Goal: Task Accomplishment & Management: Manage account settings

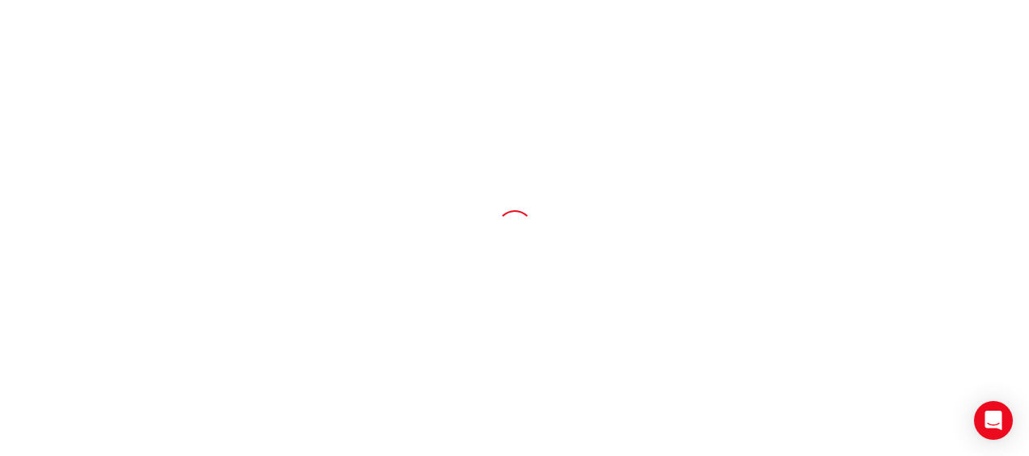
drag, startPoint x: 0, startPoint y: 0, endPoint x: 442, endPoint y: 110, distance: 455.4
click at [442, 110] on div at bounding box center [514, 228] width 1029 height 456
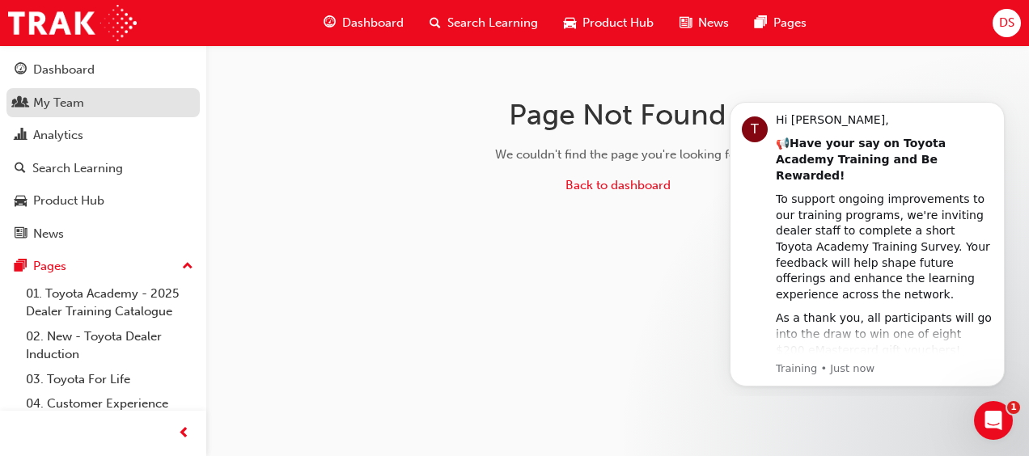
click at [81, 108] on div "My Team" at bounding box center [58, 103] width 51 height 19
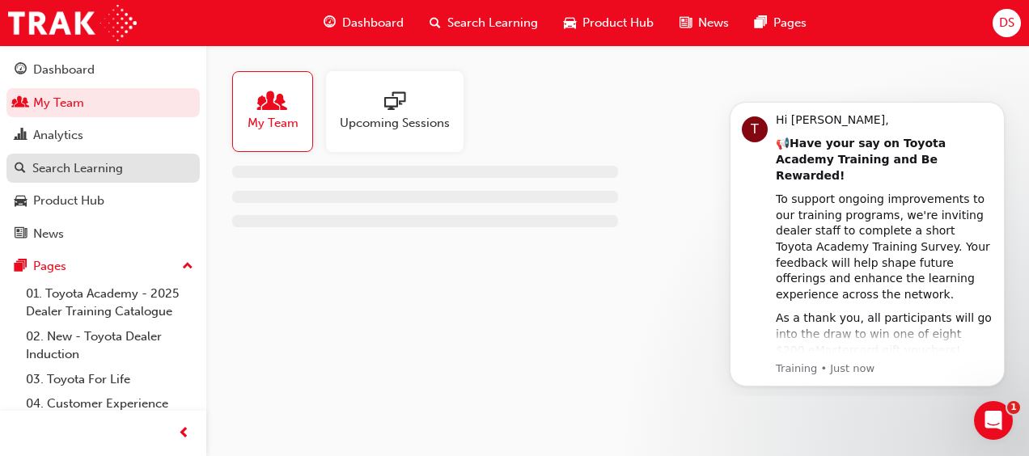
click at [81, 161] on div "Search Learning" at bounding box center [77, 168] width 91 height 19
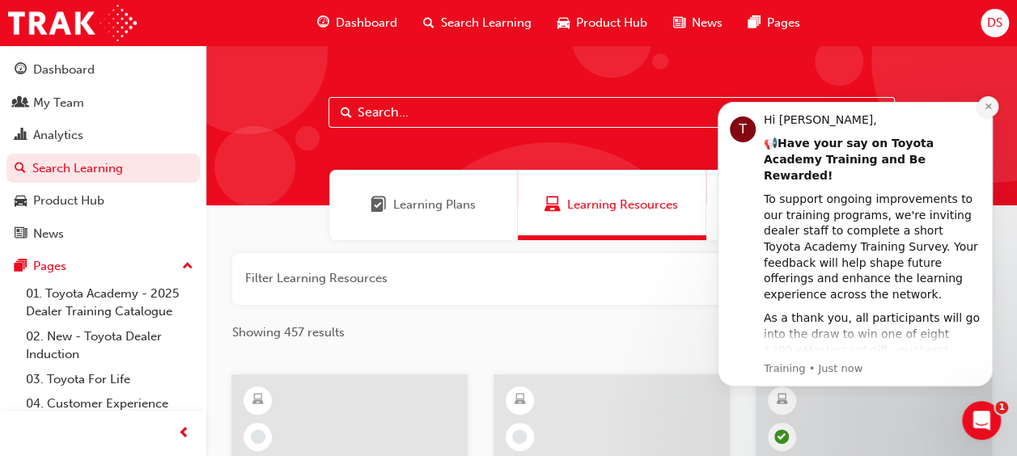
click at [988, 104] on icon "Dismiss notification" at bounding box center [988, 106] width 9 height 9
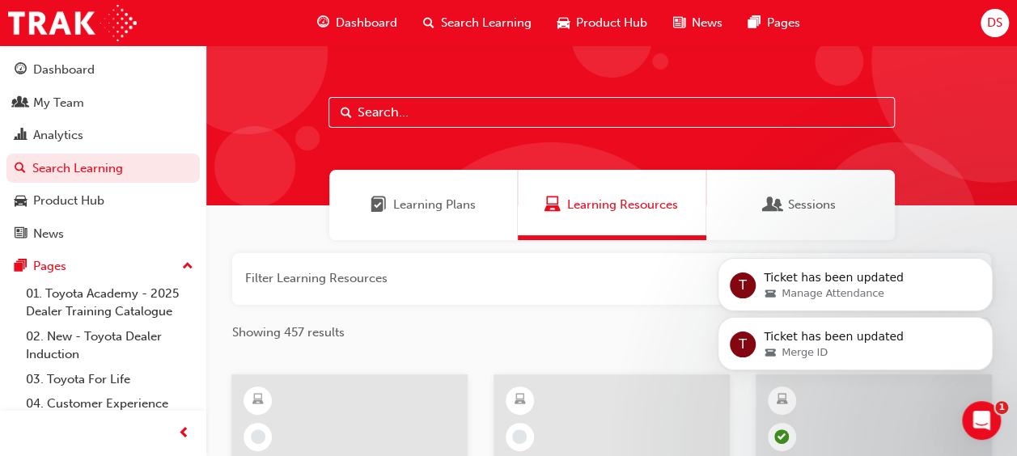
click at [637, 96] on div at bounding box center [611, 125] width 811 height 160
click at [625, 97] on input "text" at bounding box center [612, 112] width 567 height 31
type input "toyota for life"
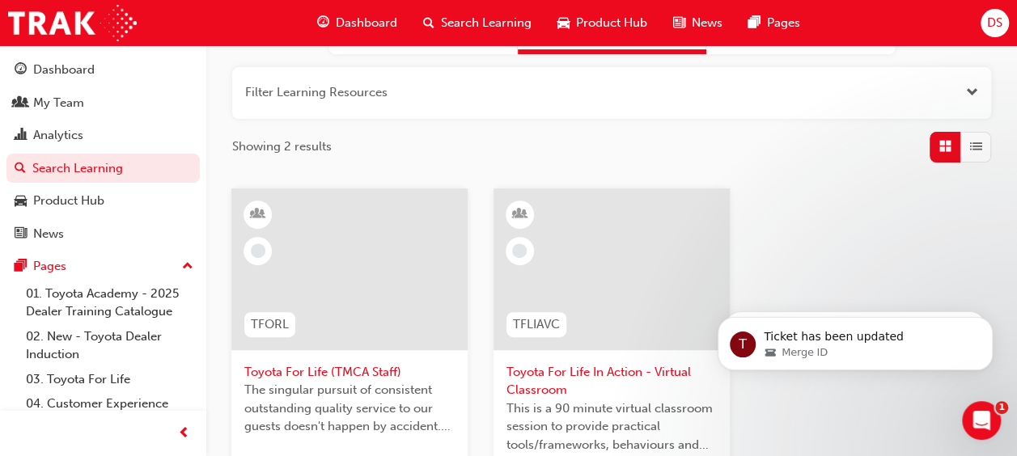
scroll to position [189, 0]
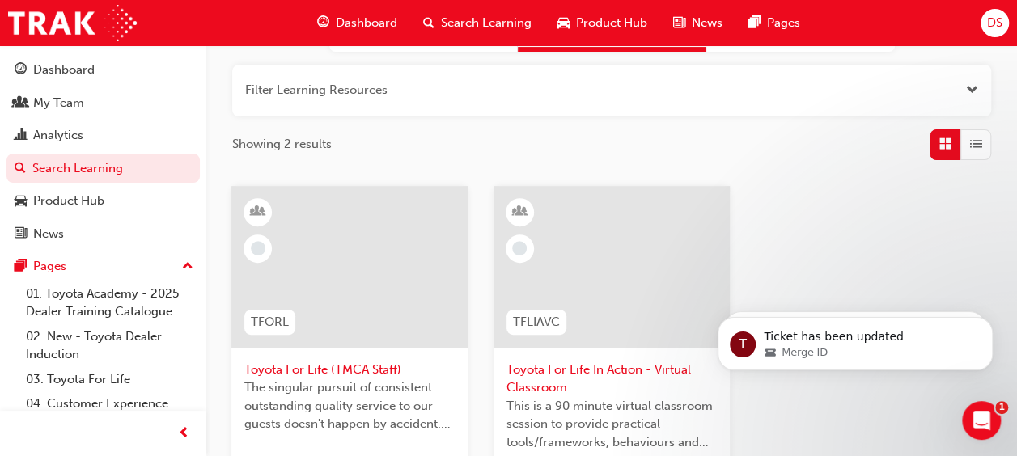
click at [618, 361] on span "Toyota For Life In Action - Virtual Classroom" at bounding box center [612, 379] width 210 height 36
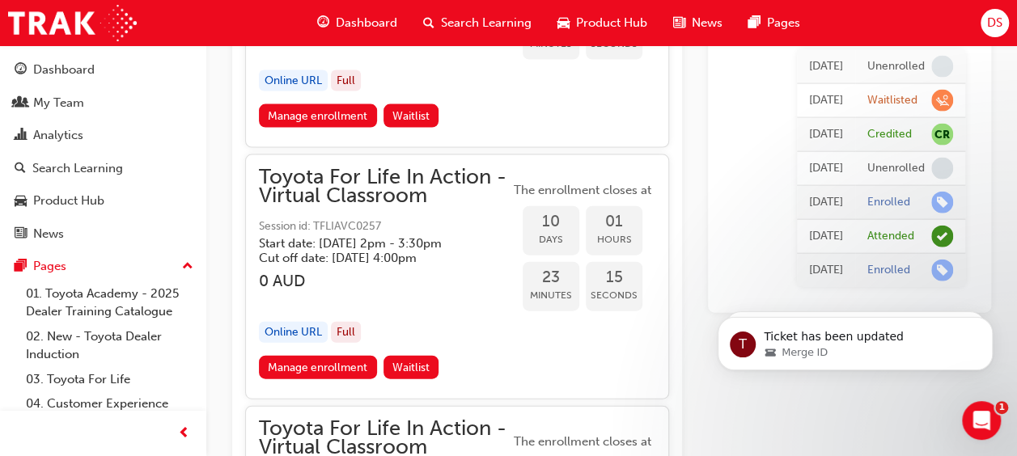
scroll to position [7839, 0]
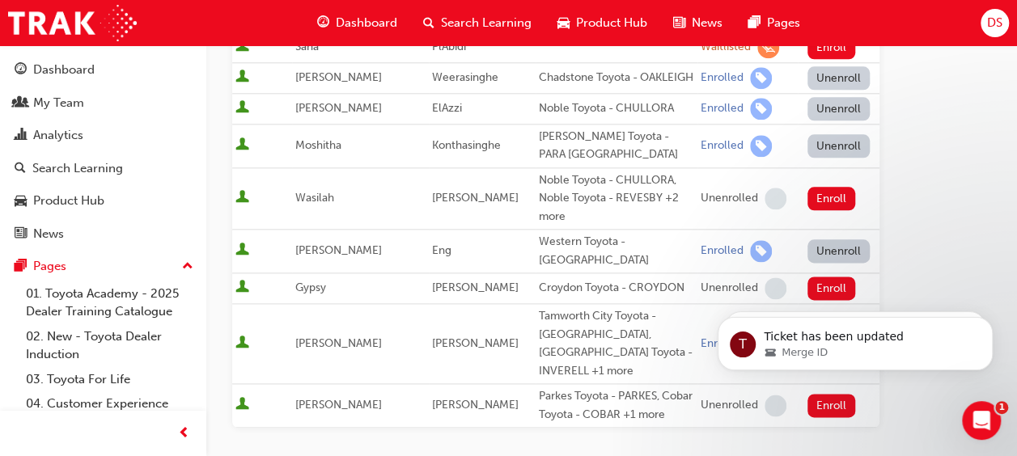
scroll to position [909, 0]
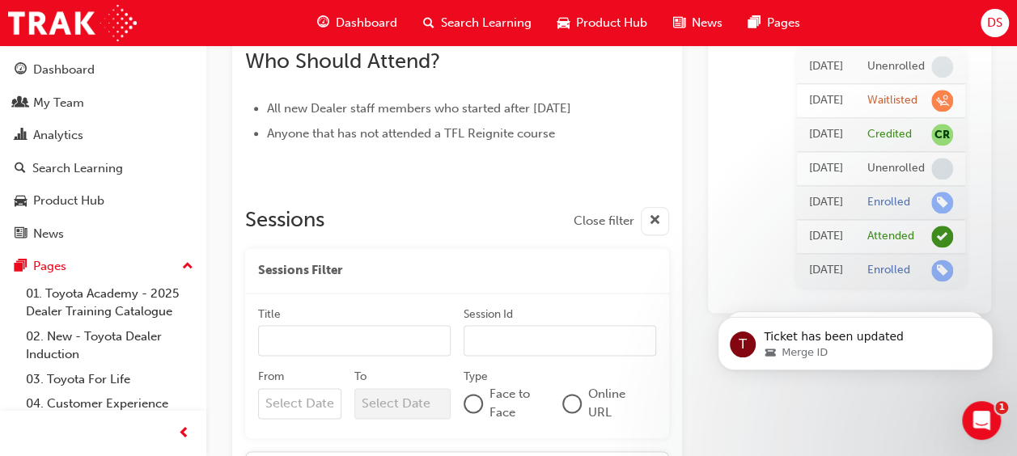
scroll to position [7839, 0]
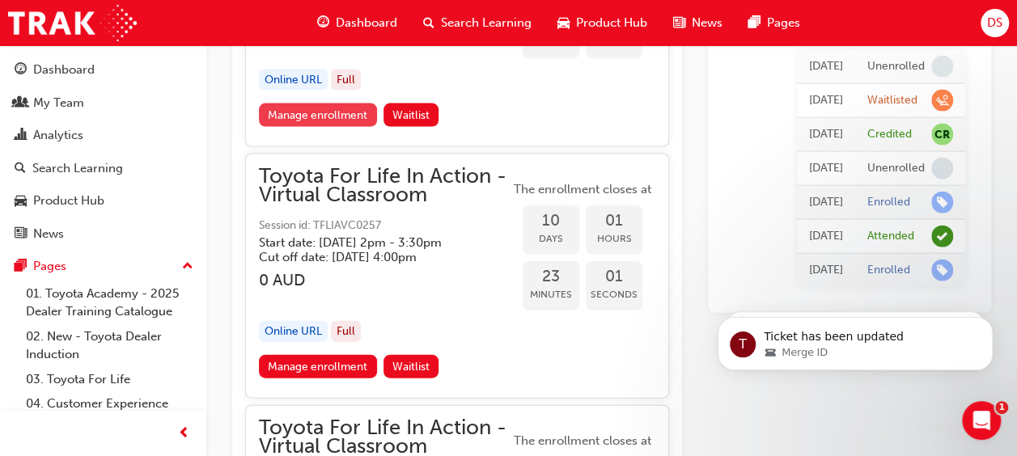
click at [359, 127] on link "Manage enrollment" at bounding box center [318, 115] width 118 height 23
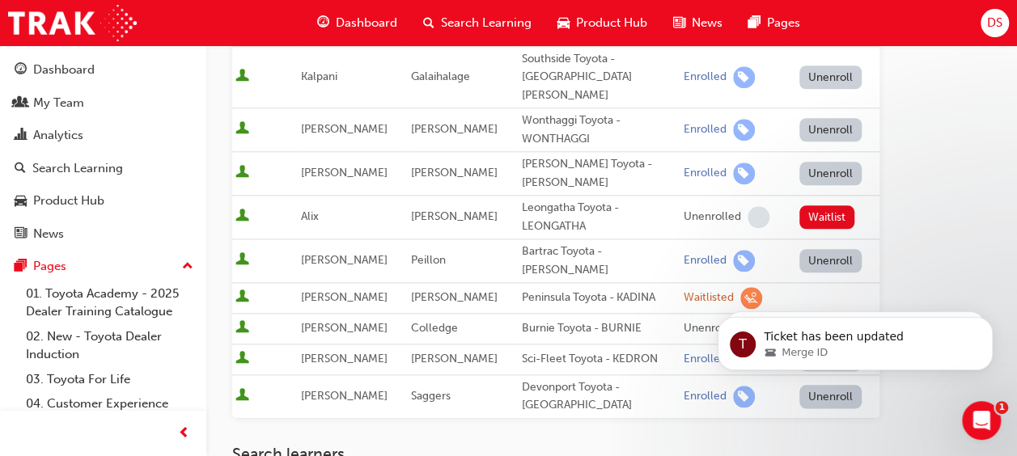
scroll to position [752, 0]
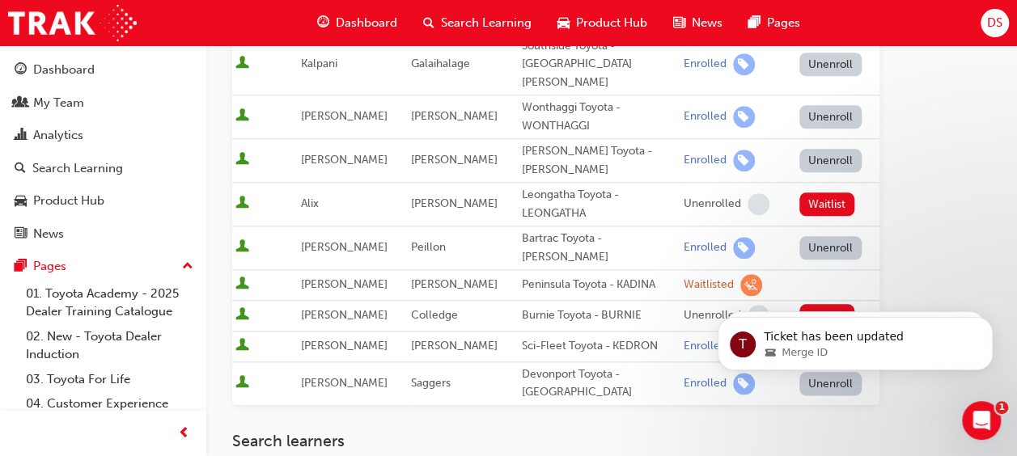
drag, startPoint x: 1021, startPoint y: 134, endPoint x: 155, endPoint y: 112, distance: 866.3
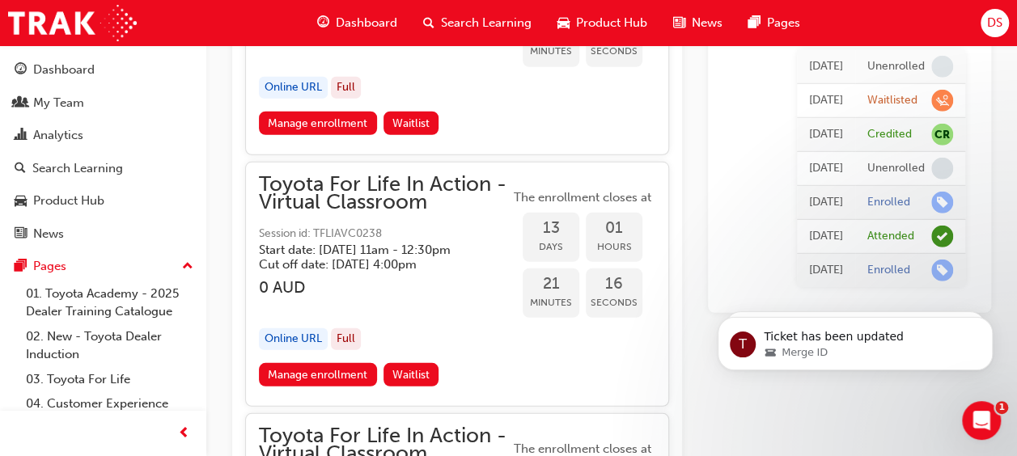
scroll to position [8340, 0]
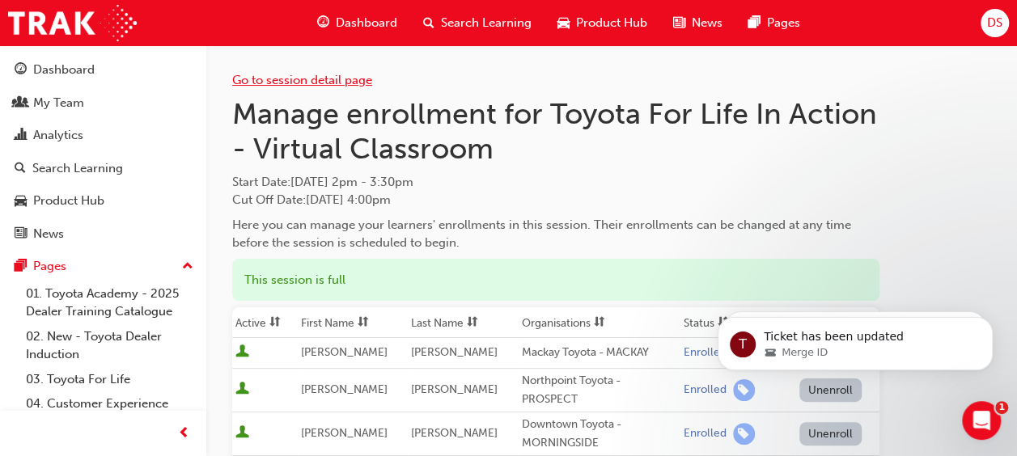
click at [319, 78] on link "Go to session detail page" at bounding box center [302, 80] width 140 height 15
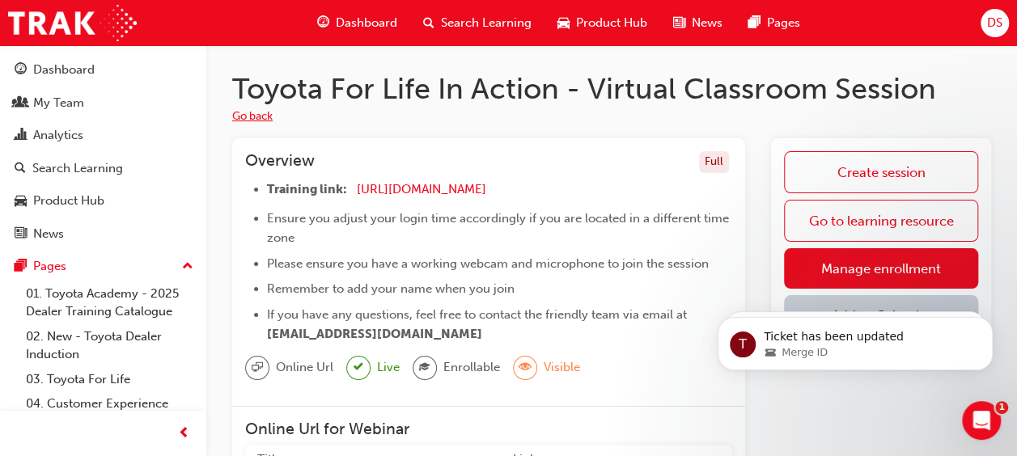
click at [243, 112] on button "Go back" at bounding box center [252, 117] width 40 height 19
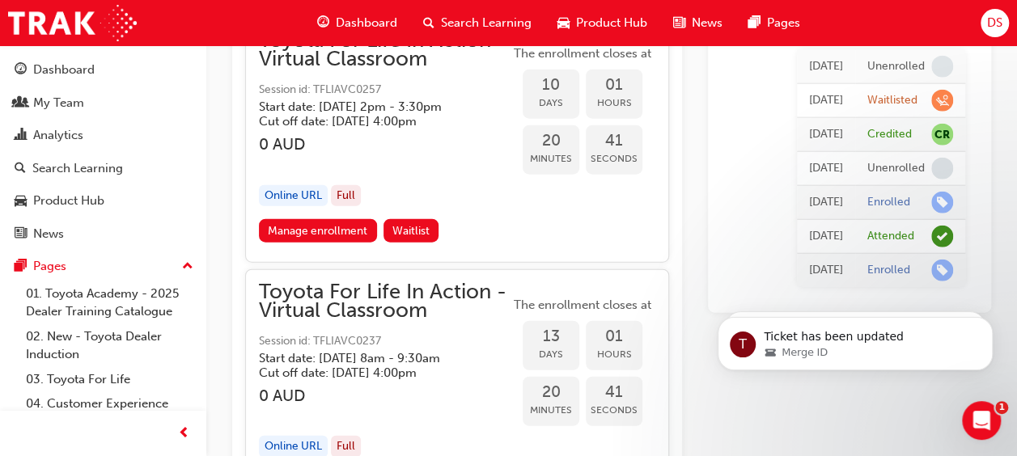
scroll to position [7951, 0]
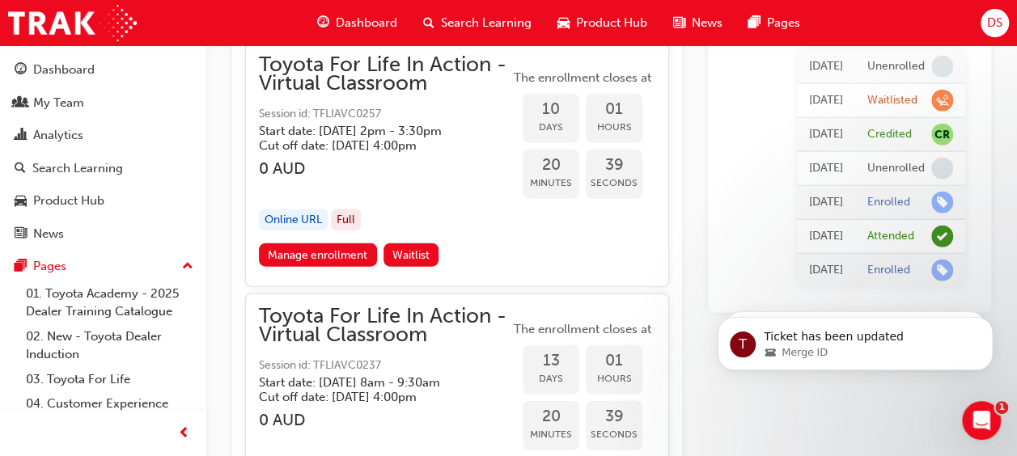
click at [287, 15] on link "Manage enrollment" at bounding box center [318, 3] width 118 height 23
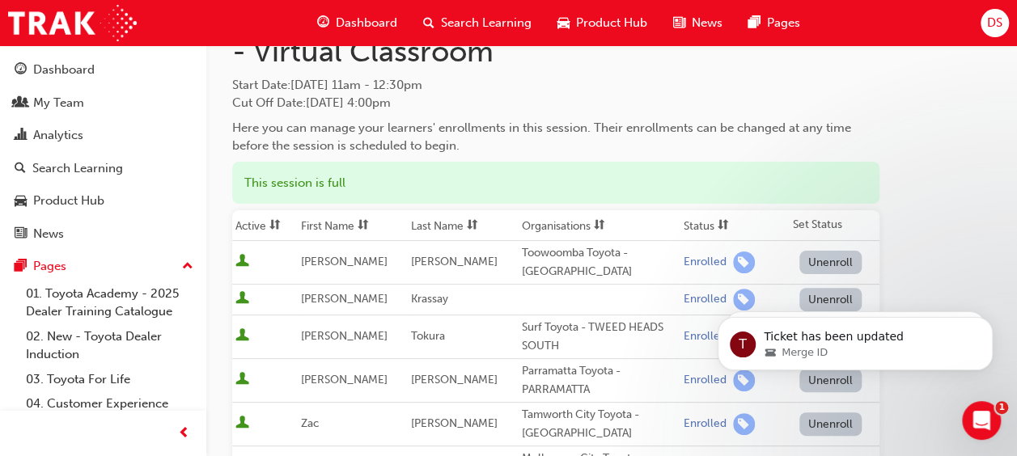
scroll to position [65, 0]
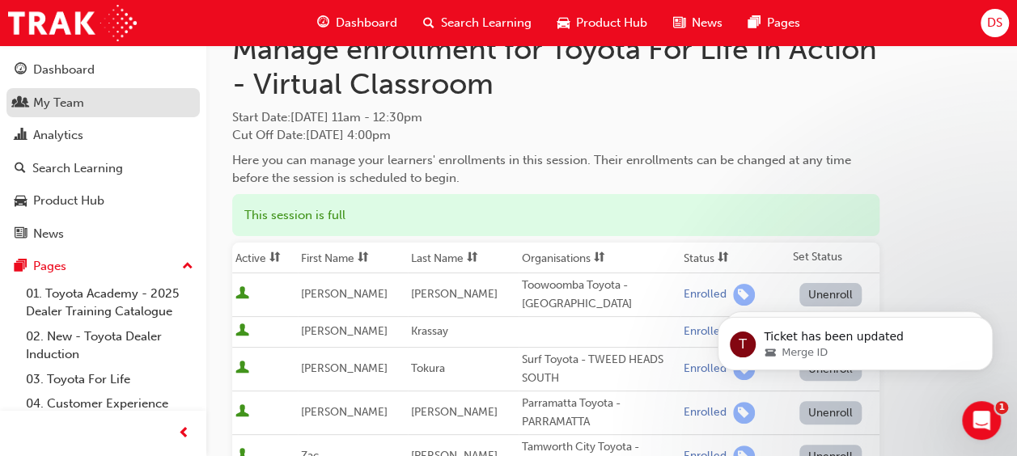
click at [55, 103] on div "My Team" at bounding box center [58, 103] width 51 height 19
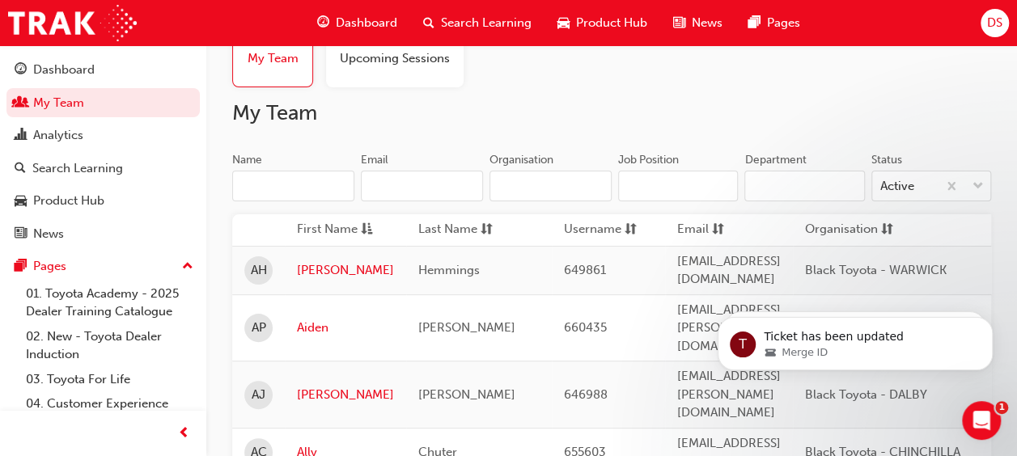
click at [264, 196] on input "Name" at bounding box center [293, 186] width 122 height 31
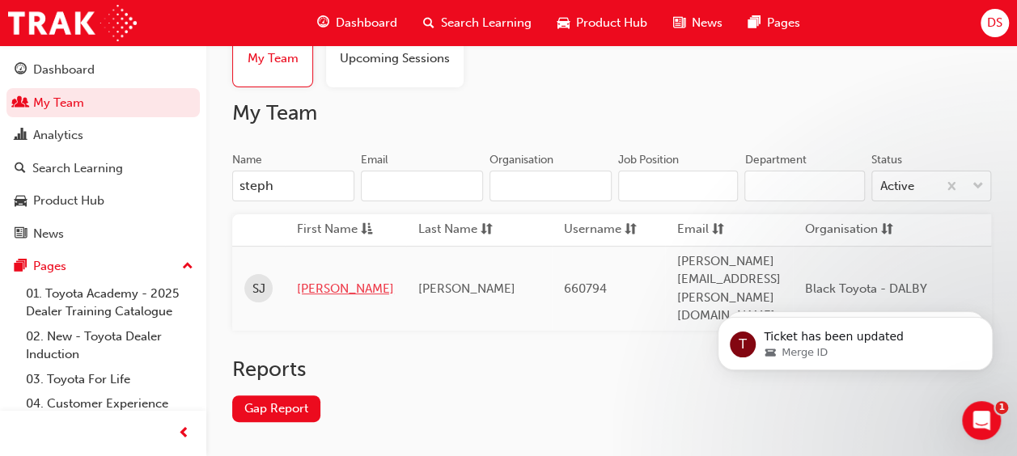
type input "steph"
click at [316, 280] on link "[PERSON_NAME]" at bounding box center [345, 289] width 97 height 19
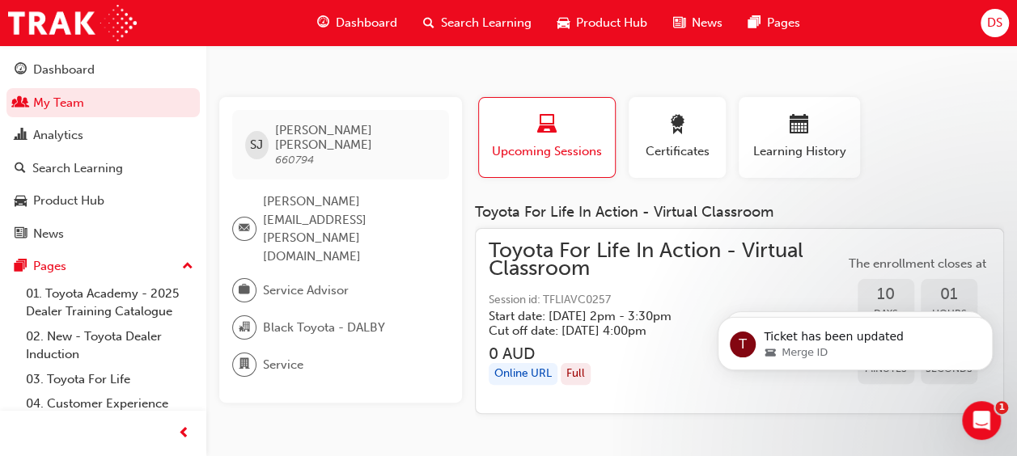
click at [523, 372] on div "Online URL" at bounding box center [523, 374] width 69 height 22
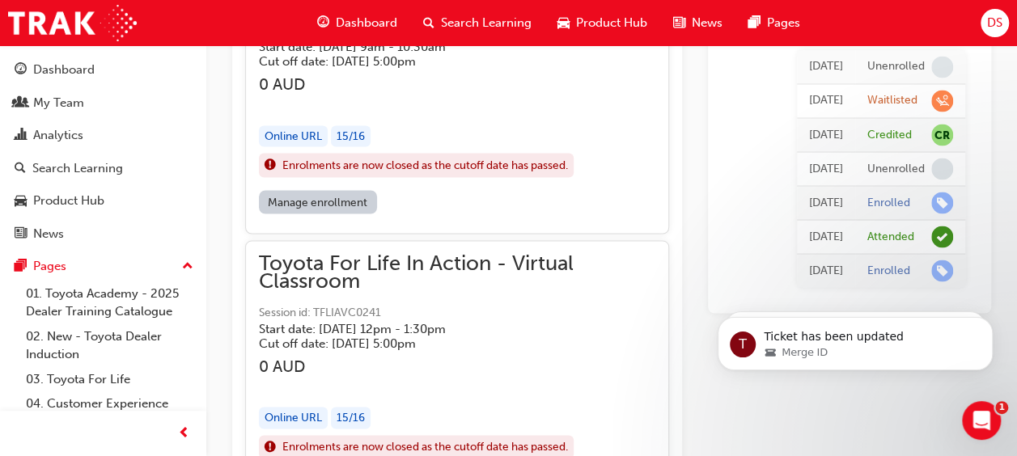
scroll to position [1360, 0]
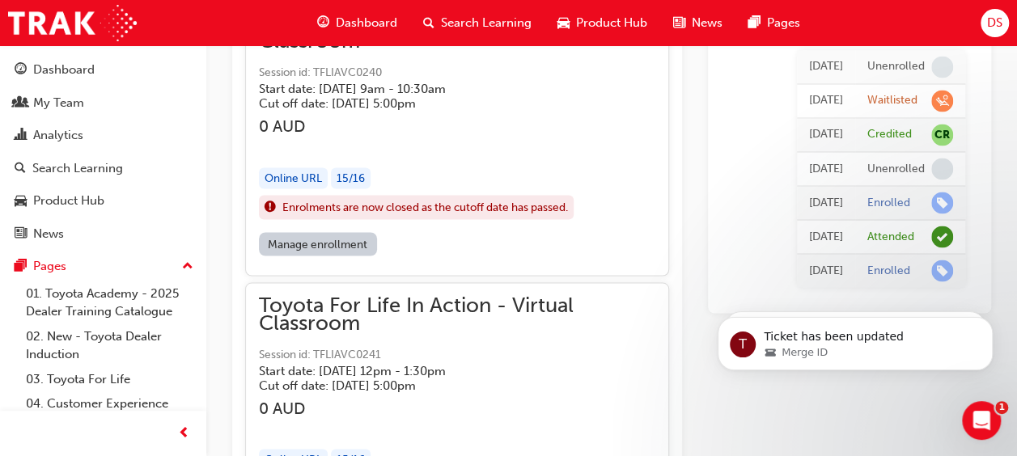
click at [342, 240] on link "Manage enrollment" at bounding box center [318, 243] width 118 height 23
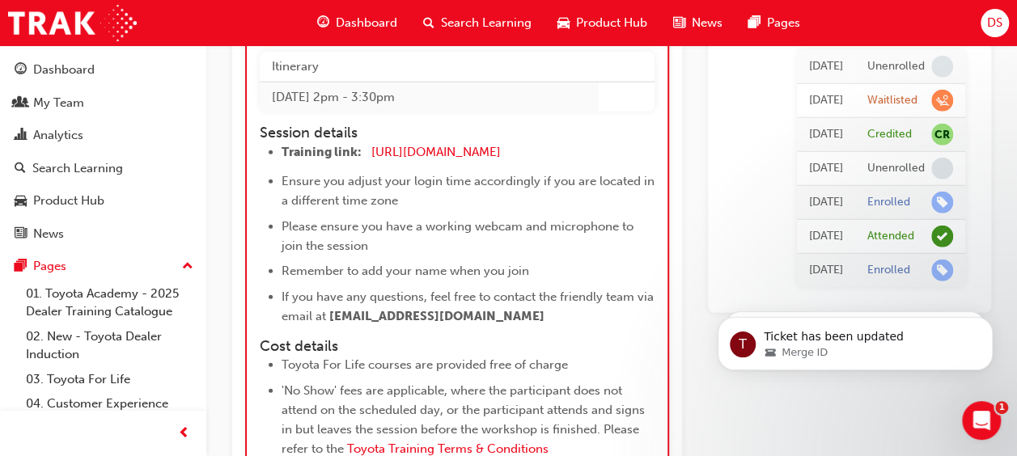
scroll to position [8265, 0]
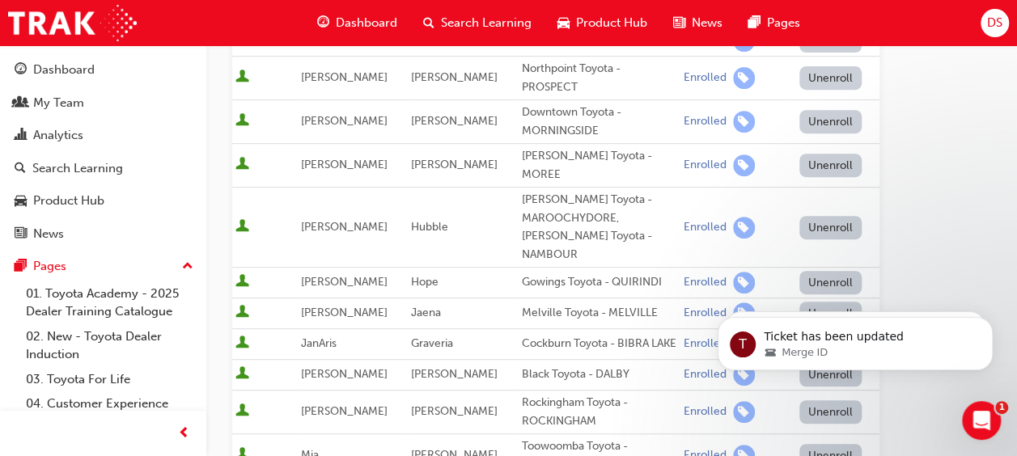
scroll to position [345, 0]
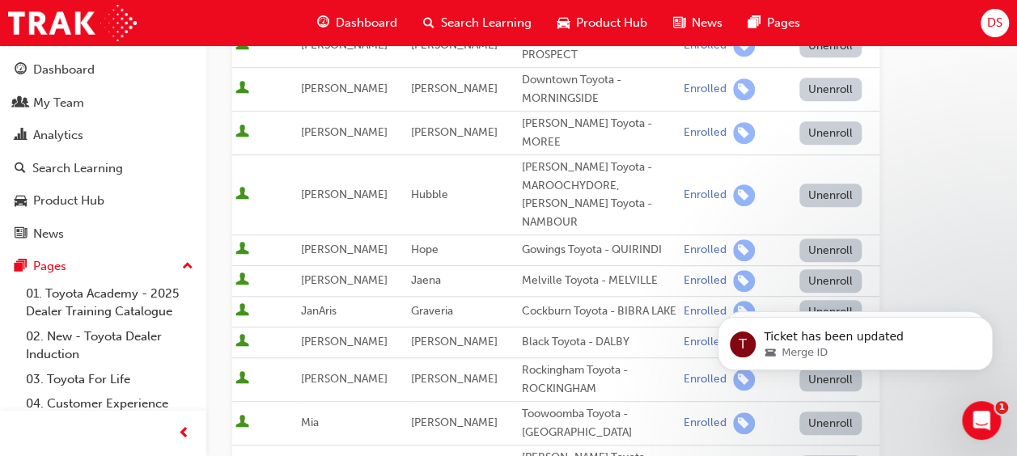
click at [617, 333] on div "Black Toyota - DALBY" at bounding box center [599, 342] width 155 height 19
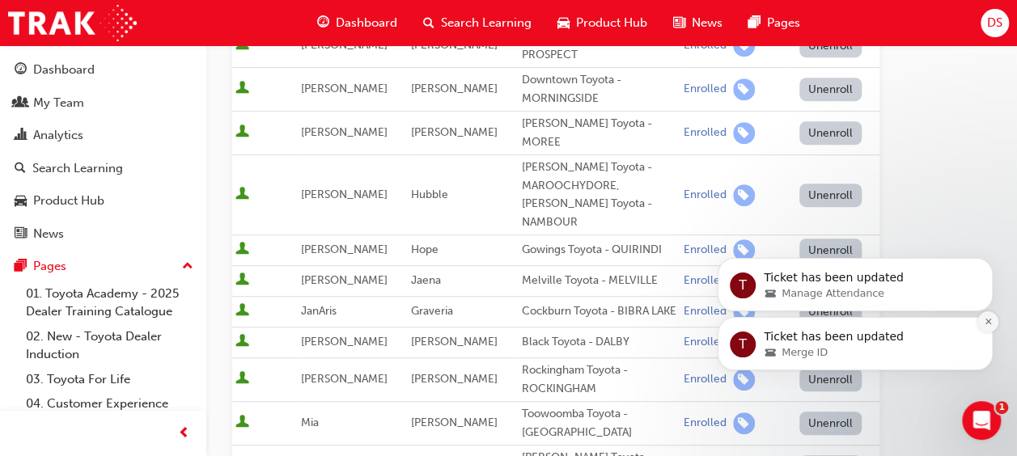
click at [991, 323] on icon "Dismiss notification" at bounding box center [988, 321] width 9 height 9
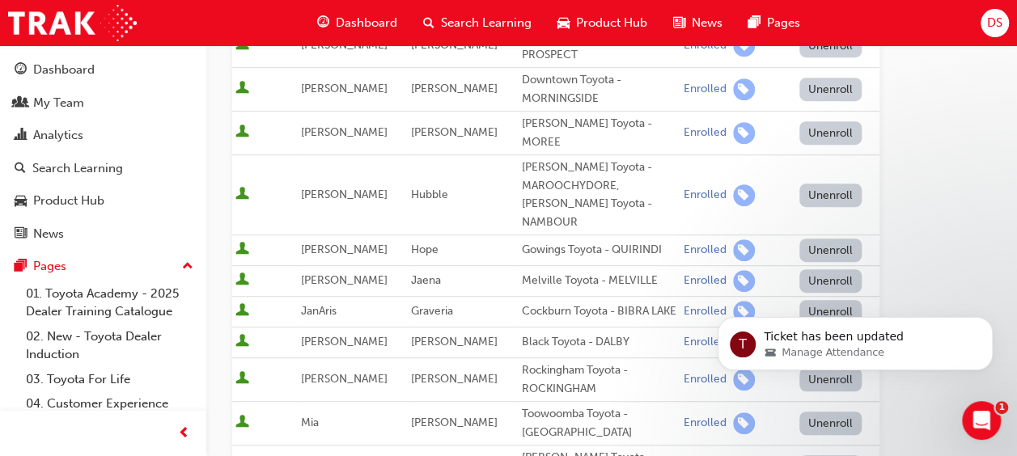
click at [924, 403] on div "Go to session detail page Manage enrollment for Toyota For Life In Action - Vir…" at bounding box center [611, 353] width 759 height 1304
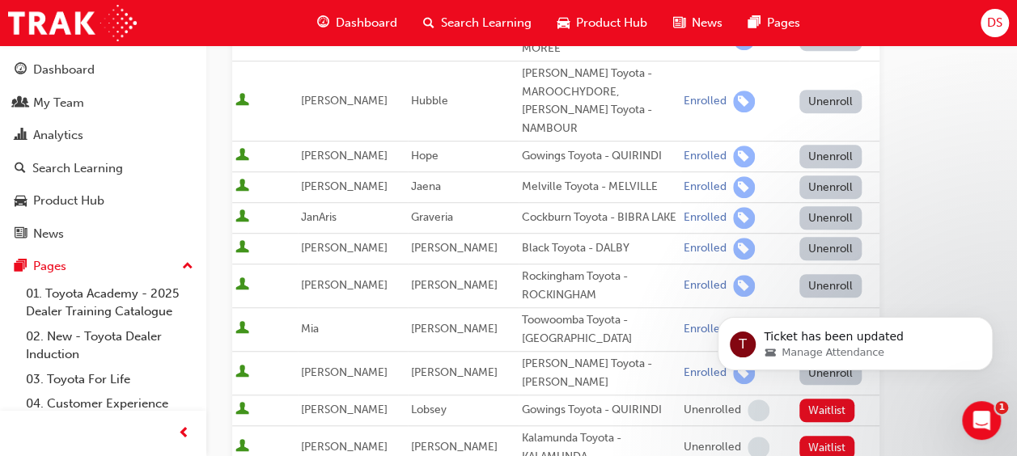
scroll to position [442, 0]
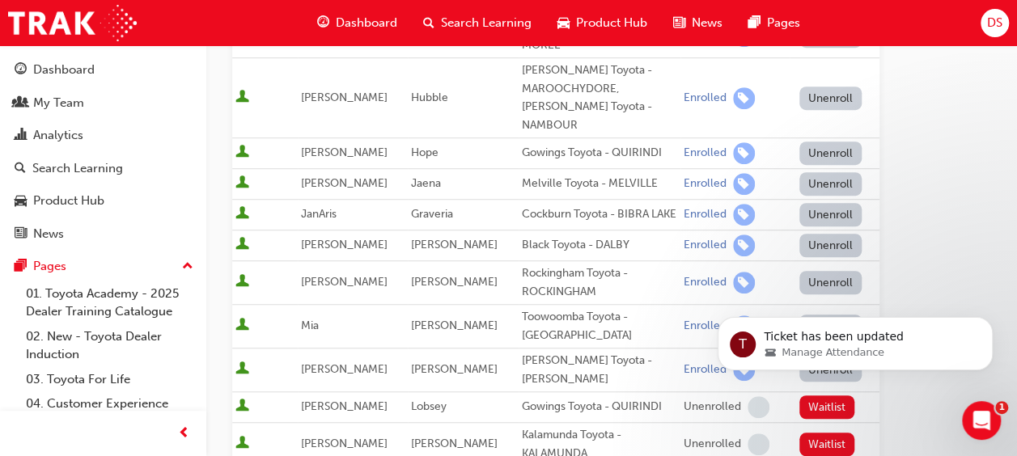
click at [829, 226] on div "T Ticket has been updated Manage Attendance" at bounding box center [856, 269] width 298 height 202
click at [794, 216] on div "T Ticket has been updated Manage Attendance" at bounding box center [856, 269] width 298 height 202
click at [684, 238] on div "Enrolled" at bounding box center [705, 245] width 43 height 15
click at [500, 231] on td "[PERSON_NAME]" at bounding box center [463, 246] width 110 height 31
click at [826, 234] on button "Unenroll" at bounding box center [831, 245] width 63 height 23
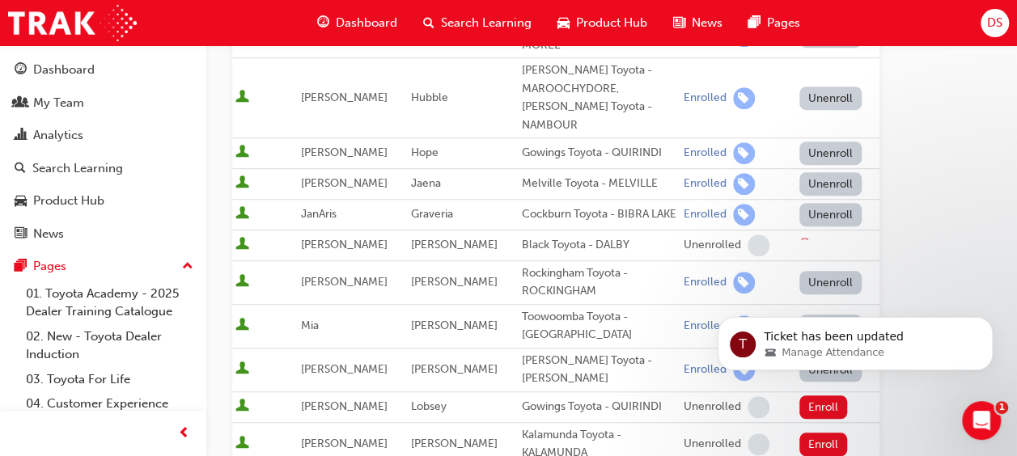
click at [826, 236] on div at bounding box center [838, 245] width 77 height 19
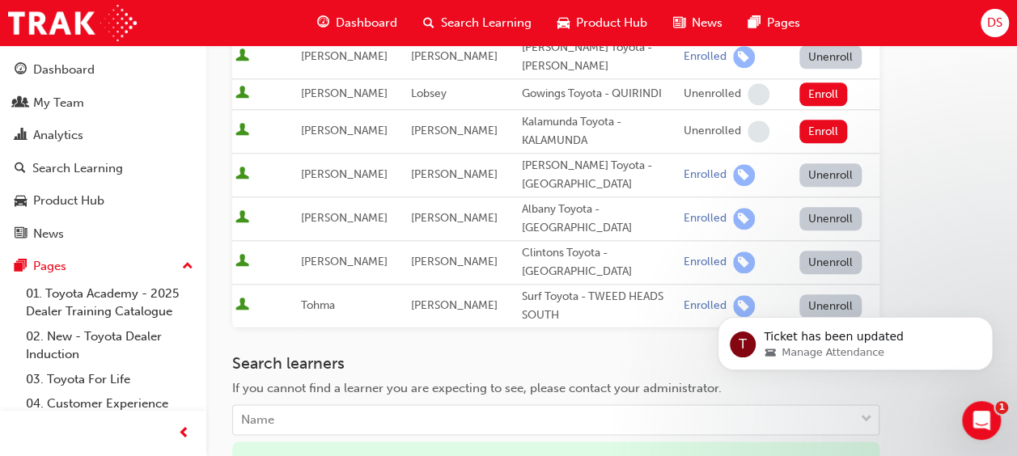
scroll to position [842, 0]
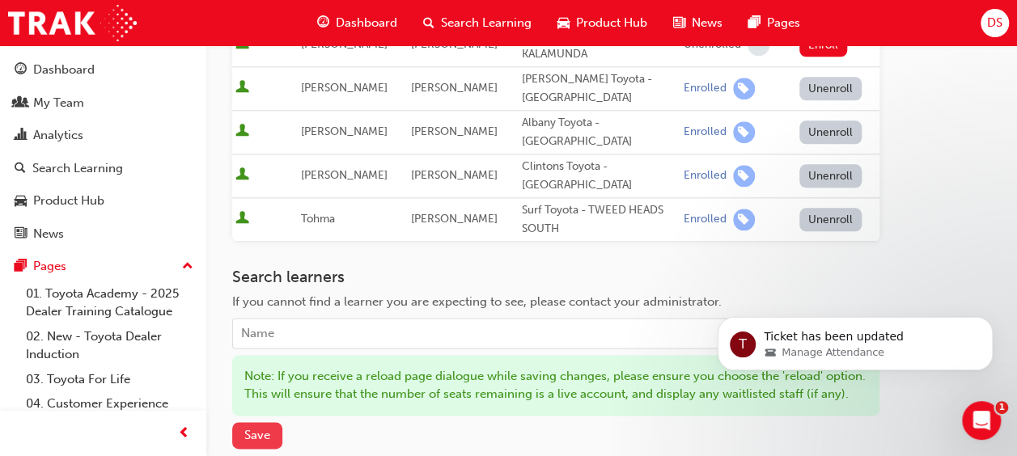
click at [248, 428] on span "Save" at bounding box center [257, 435] width 26 height 15
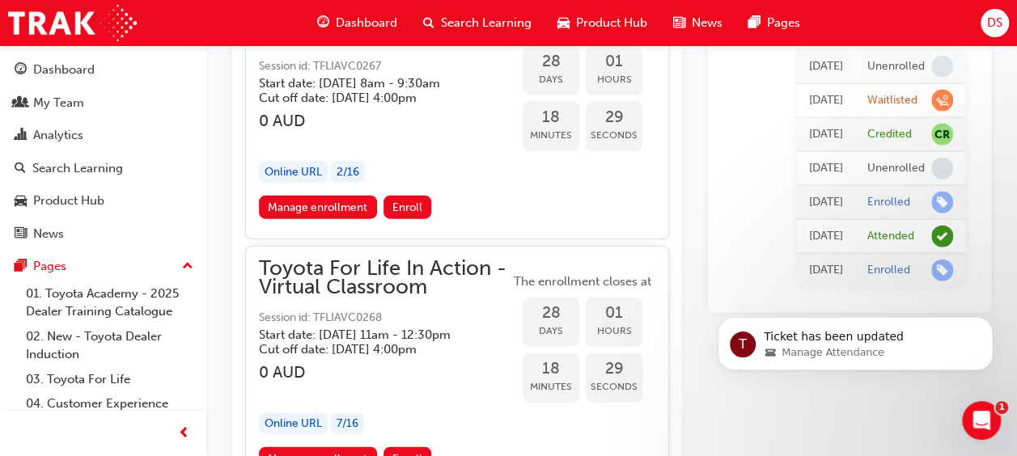
scroll to position [16994, 0]
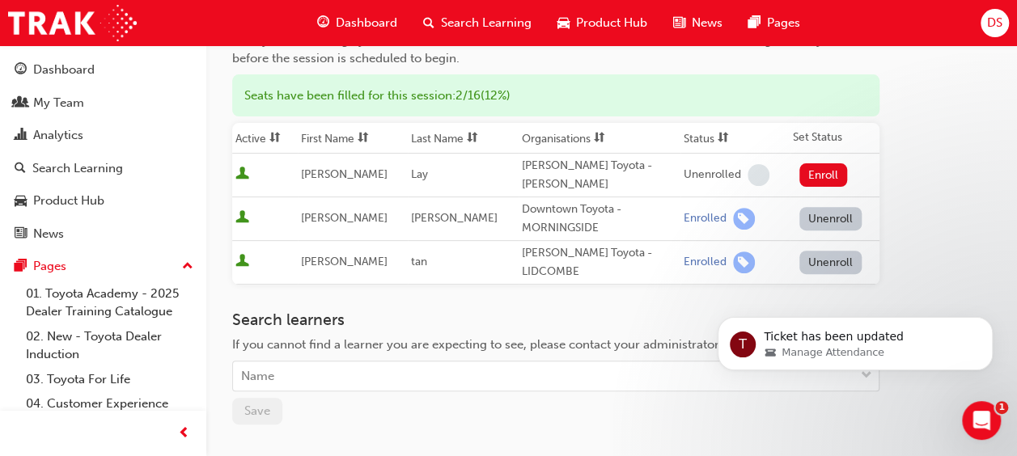
scroll to position [193, 0]
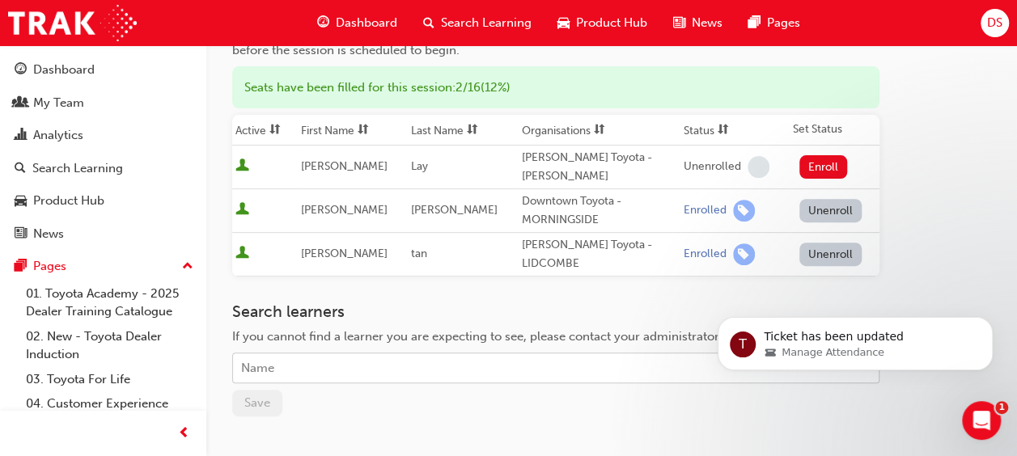
click at [454, 354] on div "Name" at bounding box center [544, 368] width 622 height 28
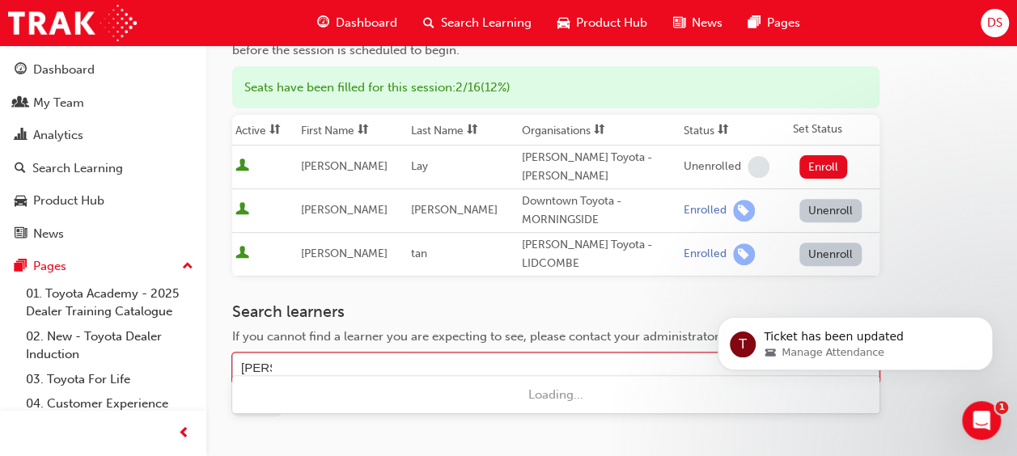
type input "[PERSON_NAME]"
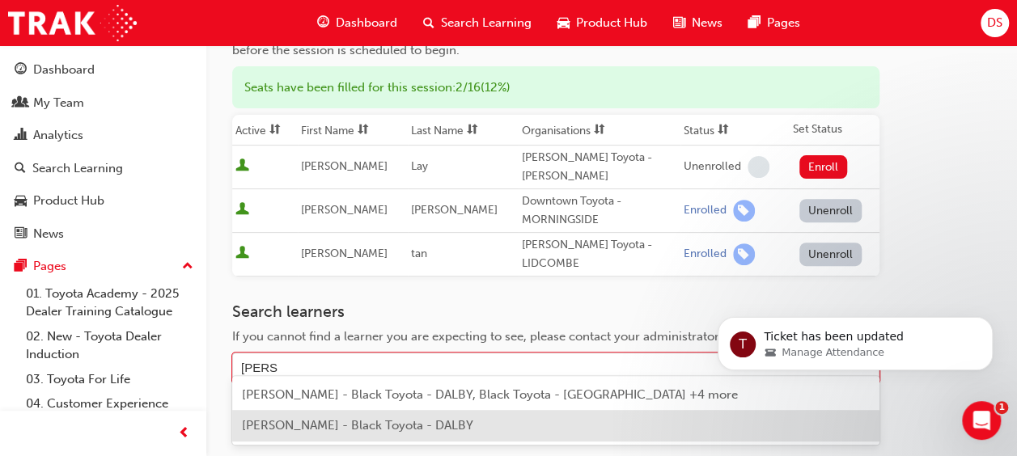
click at [301, 423] on span "[PERSON_NAME] - Black Toyota - DALBY" at bounding box center [357, 425] width 231 height 15
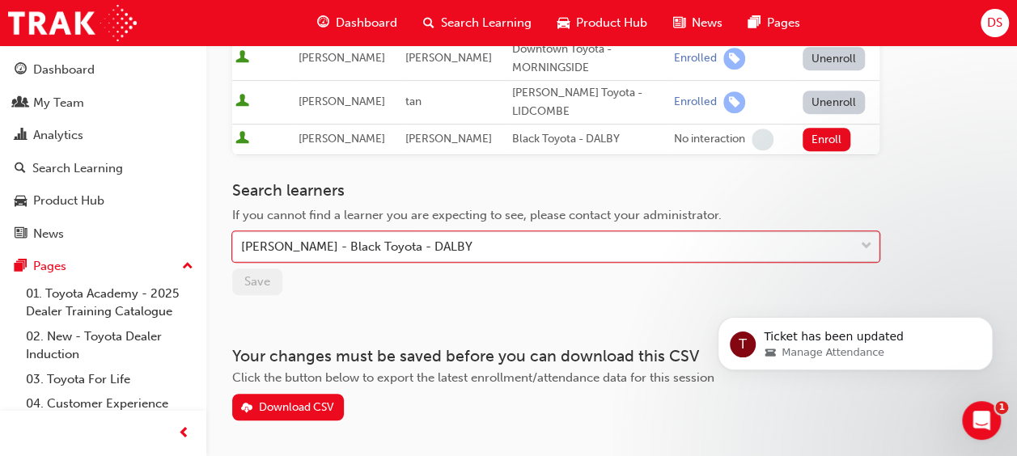
scroll to position [348, 0]
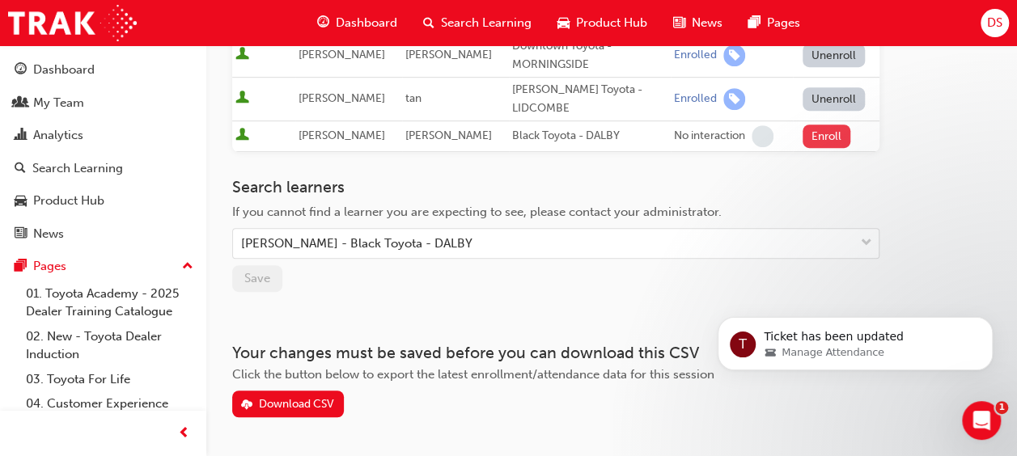
click at [821, 125] on button "Enroll" at bounding box center [827, 136] width 49 height 23
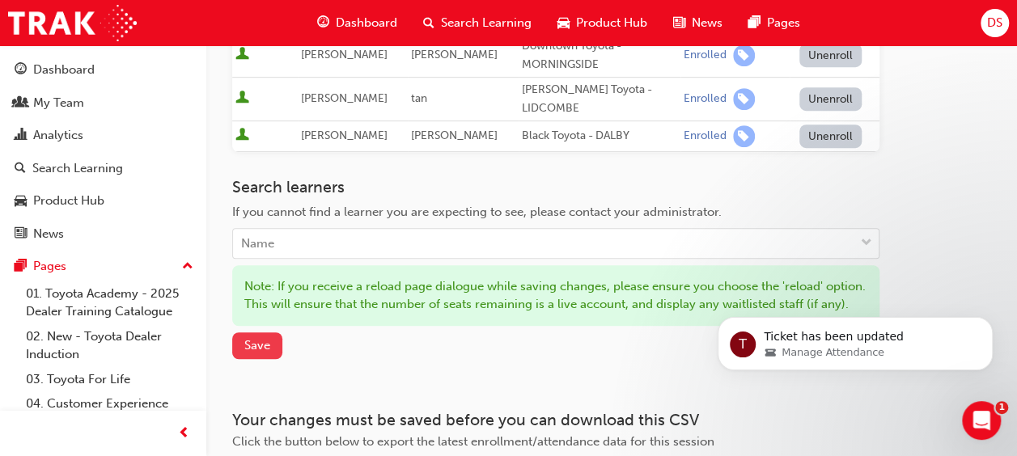
click at [256, 350] on span "Save" at bounding box center [257, 345] width 26 height 15
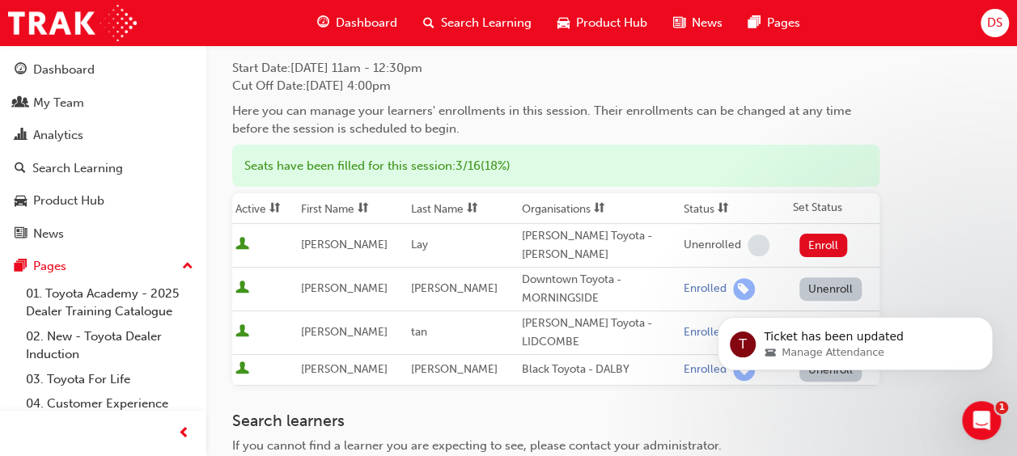
scroll to position [0, 0]
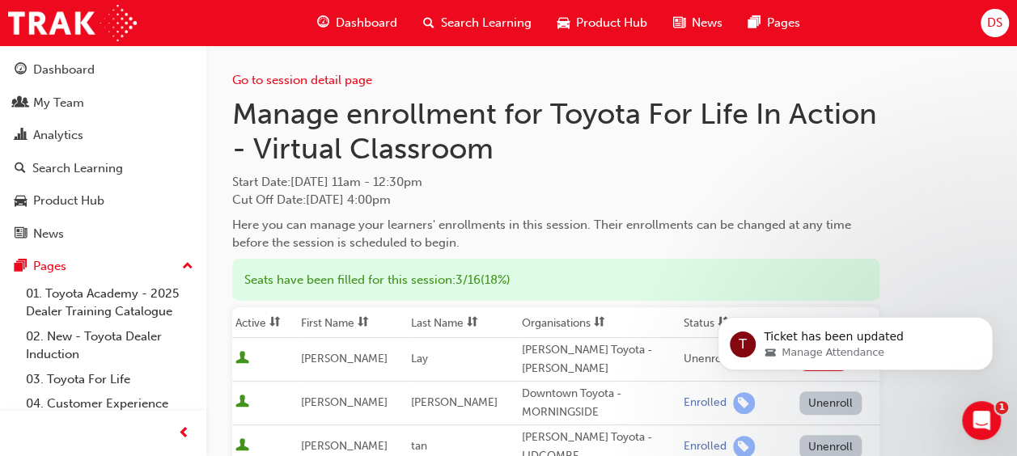
click at [353, 87] on div "Go to session detail page" at bounding box center [555, 67] width 647 height 45
click at [347, 74] on link "Go to session detail page" at bounding box center [302, 80] width 140 height 15
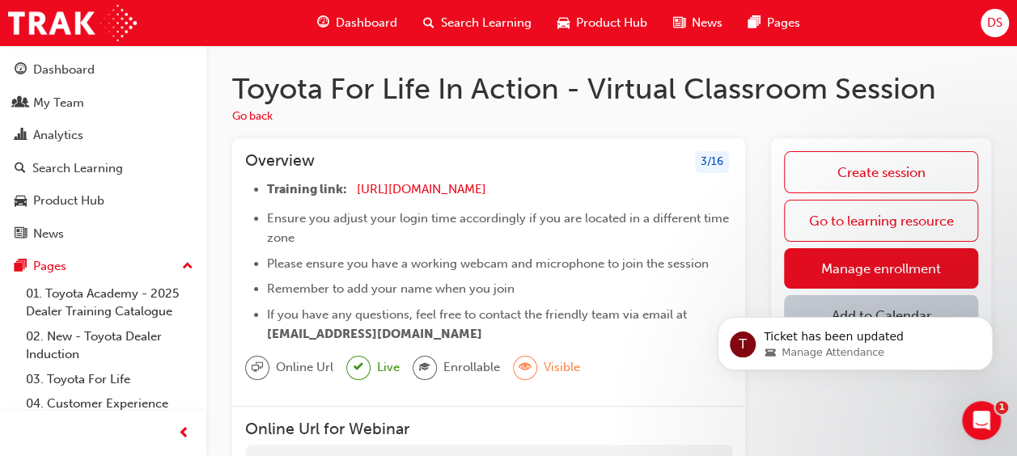
click at [839, 309] on body "T Ticket has been updated Manage Attendance" at bounding box center [855, 340] width 311 height 100
click at [966, 405] on div "Open Intercom Messenger" at bounding box center [979, 418] width 53 height 53
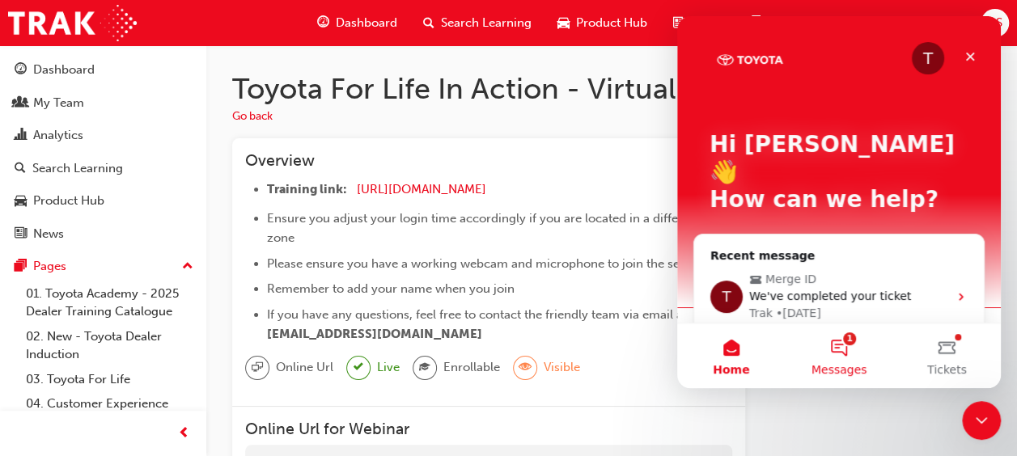
click at [845, 342] on button "1 Messages" at bounding box center [839, 356] width 108 height 65
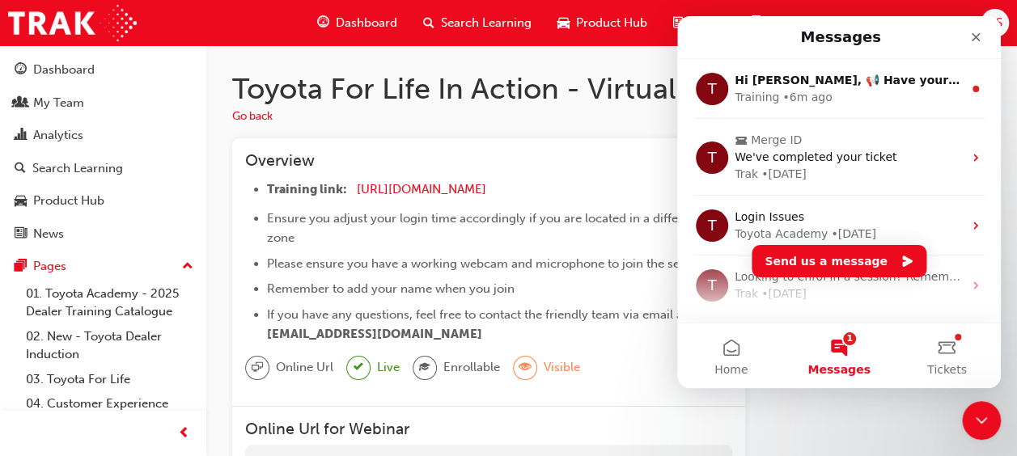
click at [616, 154] on div "Overview 3 / 16" at bounding box center [488, 165] width 487 height 28
click at [977, 30] on div "Close" at bounding box center [976, 37] width 29 height 29
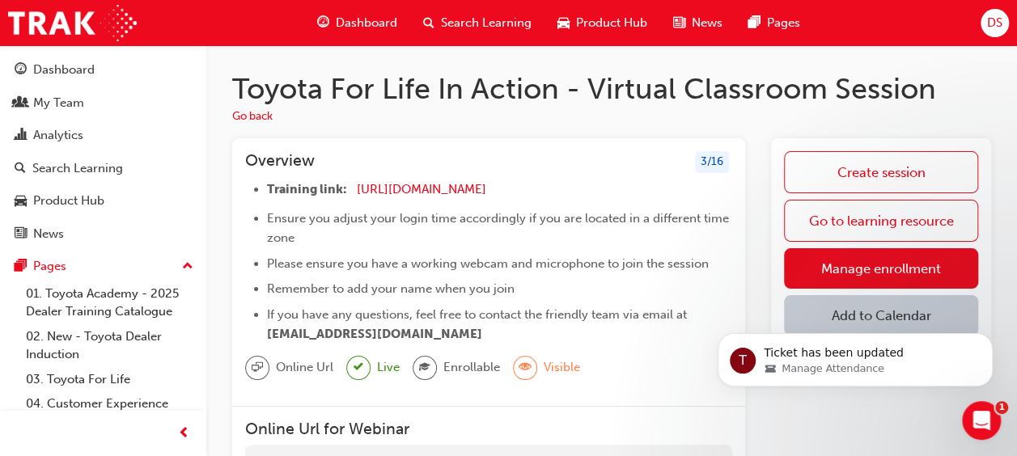
click at [857, 312] on body "T Ticket has been updated Manage Attendance" at bounding box center [855, 356] width 311 height 100
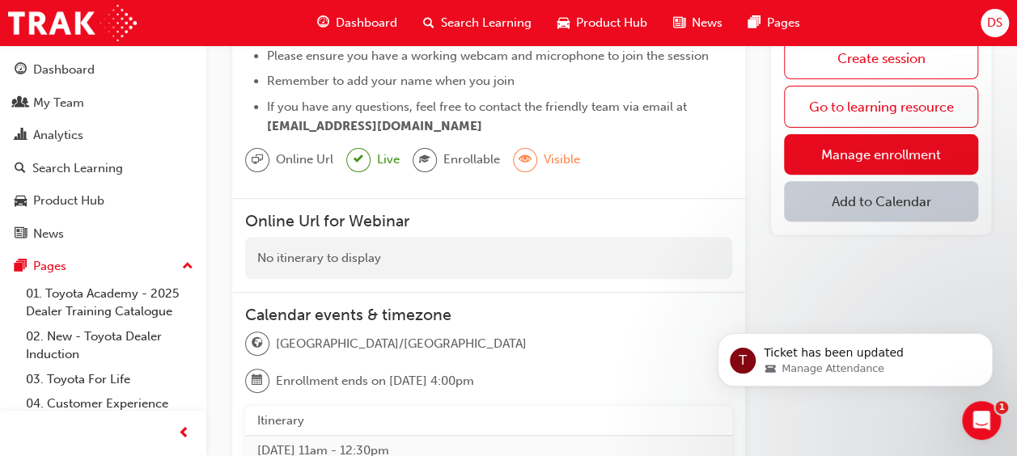
scroll to position [231, 0]
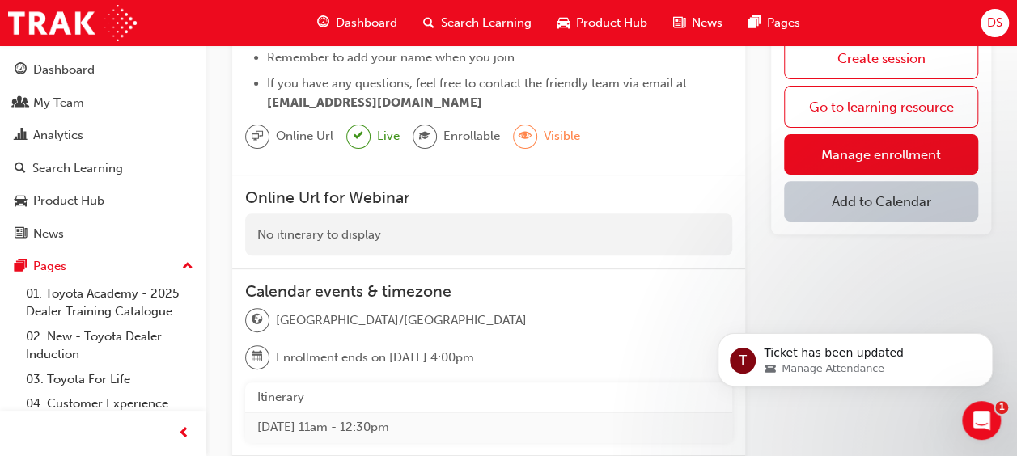
click at [868, 199] on button "Add to Calendar" at bounding box center [881, 201] width 194 height 40
click at [867, 270] on button "Office 365" at bounding box center [882, 281] width 110 height 31
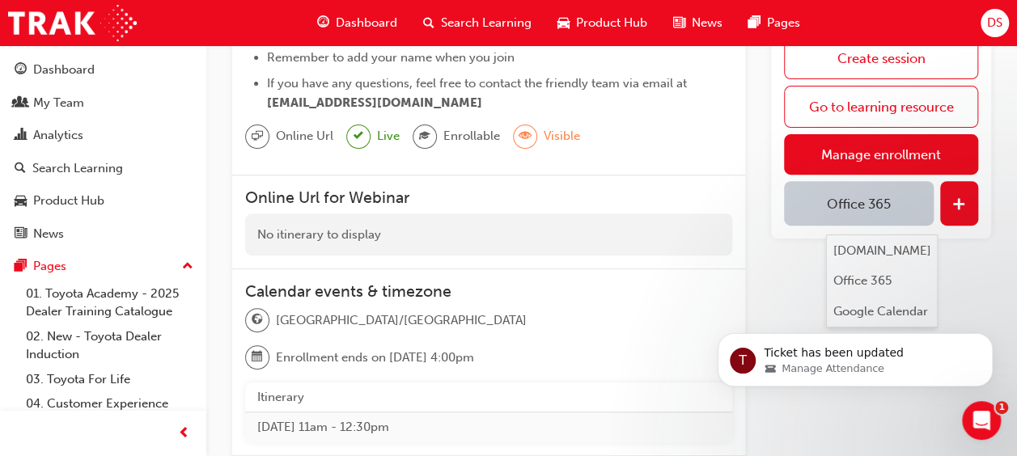
click at [981, 199] on div "Create session Go to learning resource Manage enrollment Office 365" at bounding box center [881, 131] width 220 height 214
click at [963, 199] on span "plus-icon" at bounding box center [960, 205] width 14 height 16
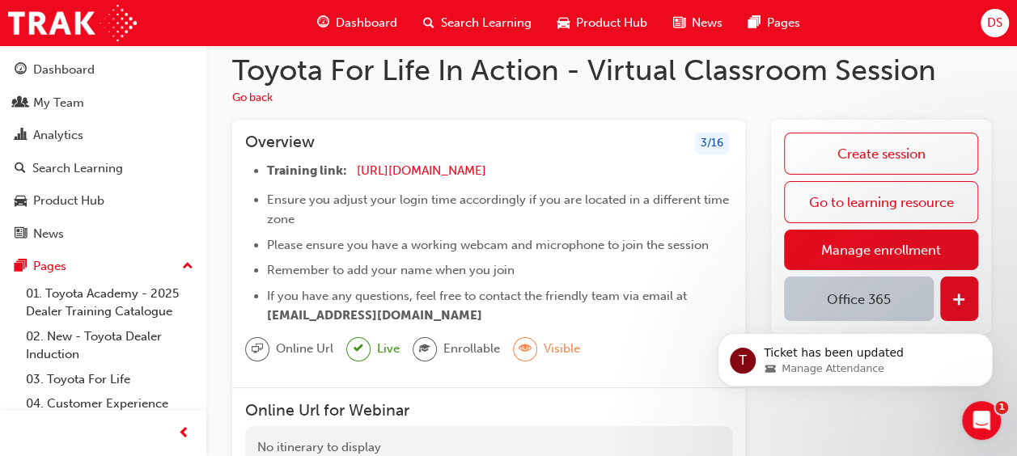
scroll to position [20, 0]
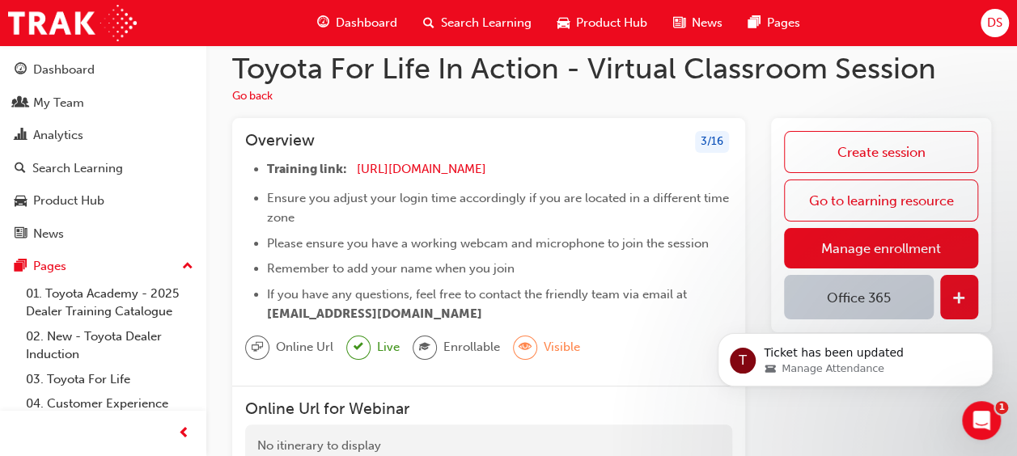
drag, startPoint x: 487, startPoint y: 318, endPoint x: 242, endPoint y: 152, distance: 296.1
click at [242, 152] on div "Overview 3 / 16 Training link: [URL][DOMAIN_NAME] ​ Ensure you adjust your logi…" at bounding box center [488, 252] width 513 height 269
copy div "Overview 3 / 16 Training link: [URL][DOMAIN_NAME] ​ Ensure you adjust your logi…"
